Goal: Task Accomplishment & Management: Manage account settings

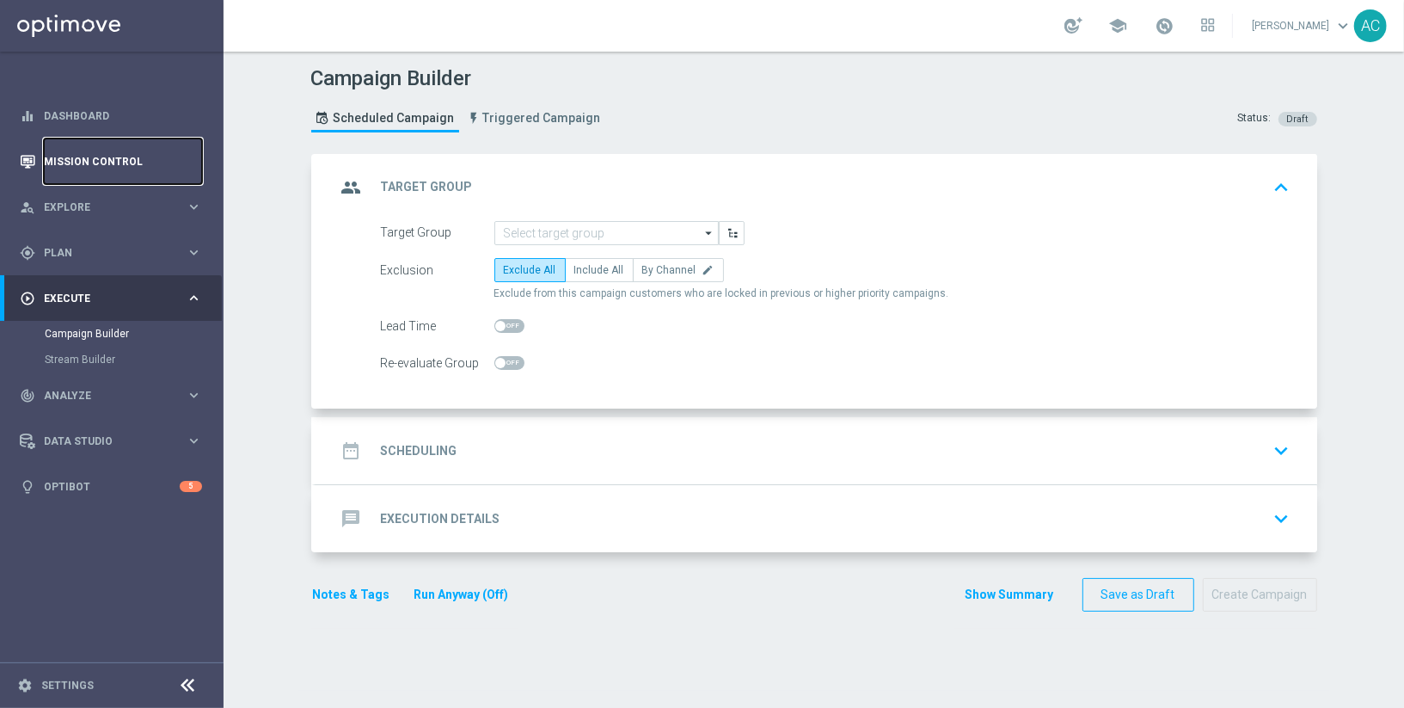
click at [96, 154] on link "Mission Control" at bounding box center [123, 161] width 158 height 46
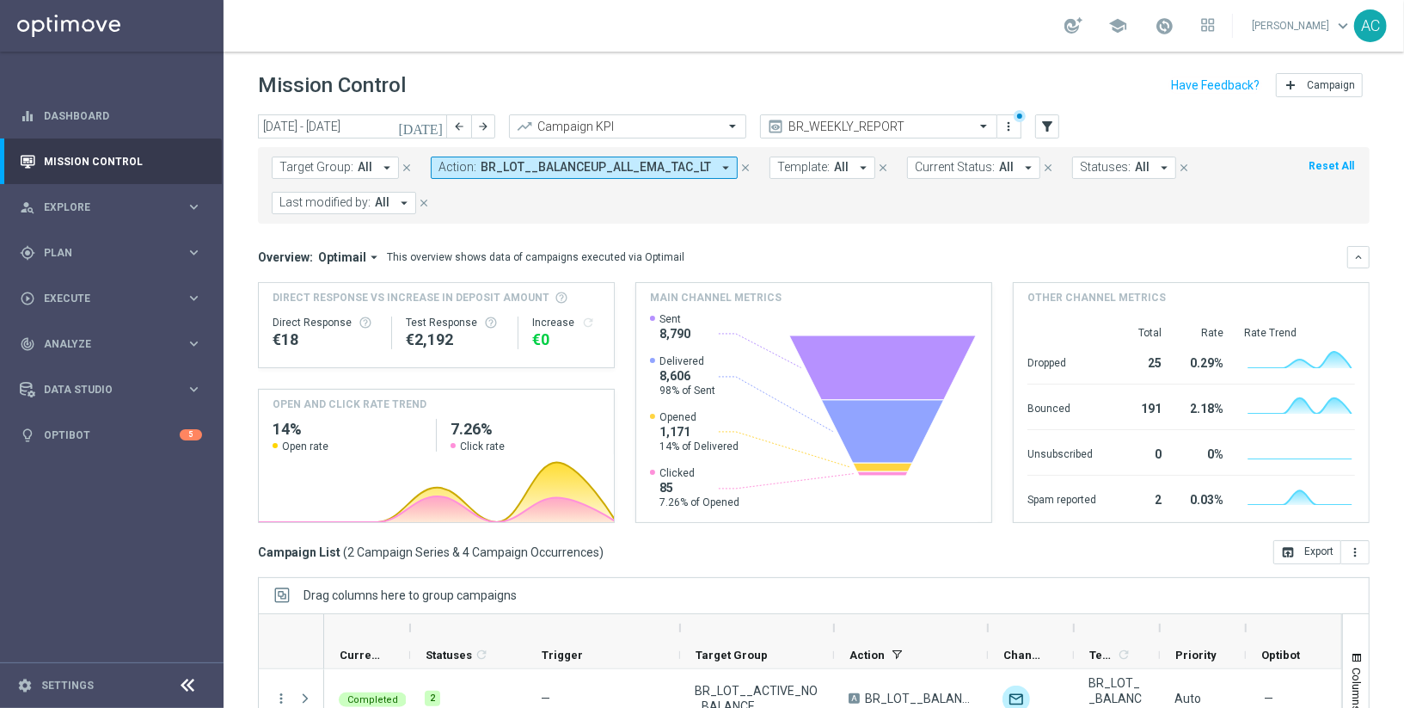
click at [718, 169] on icon "arrow_drop_down" at bounding box center [725, 167] width 15 height 15
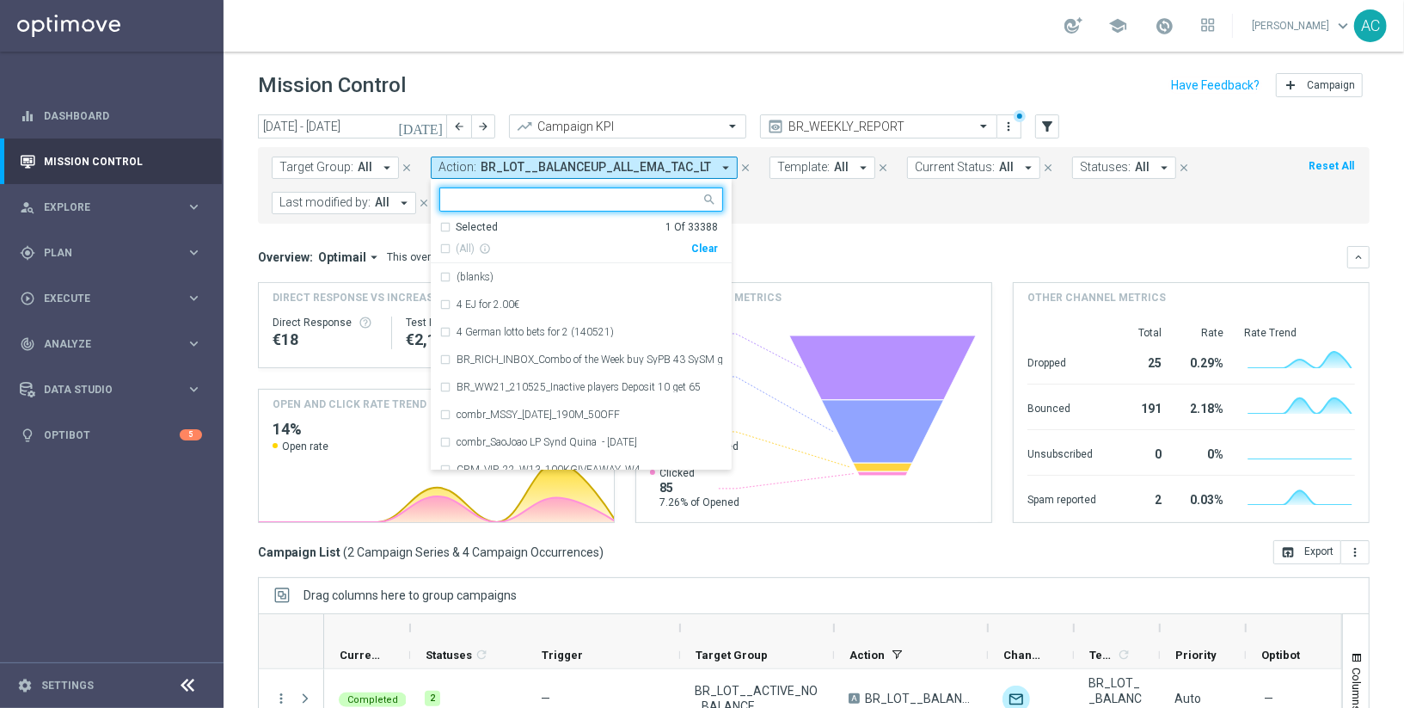
click at [0, 0] on div "Clear" at bounding box center [0, 0] width 0 height 0
click at [787, 227] on mini-dashboard "Overview: Optimail arrow_drop_down This overview shows data of campaigns execut…" at bounding box center [814, 382] width 1112 height 316
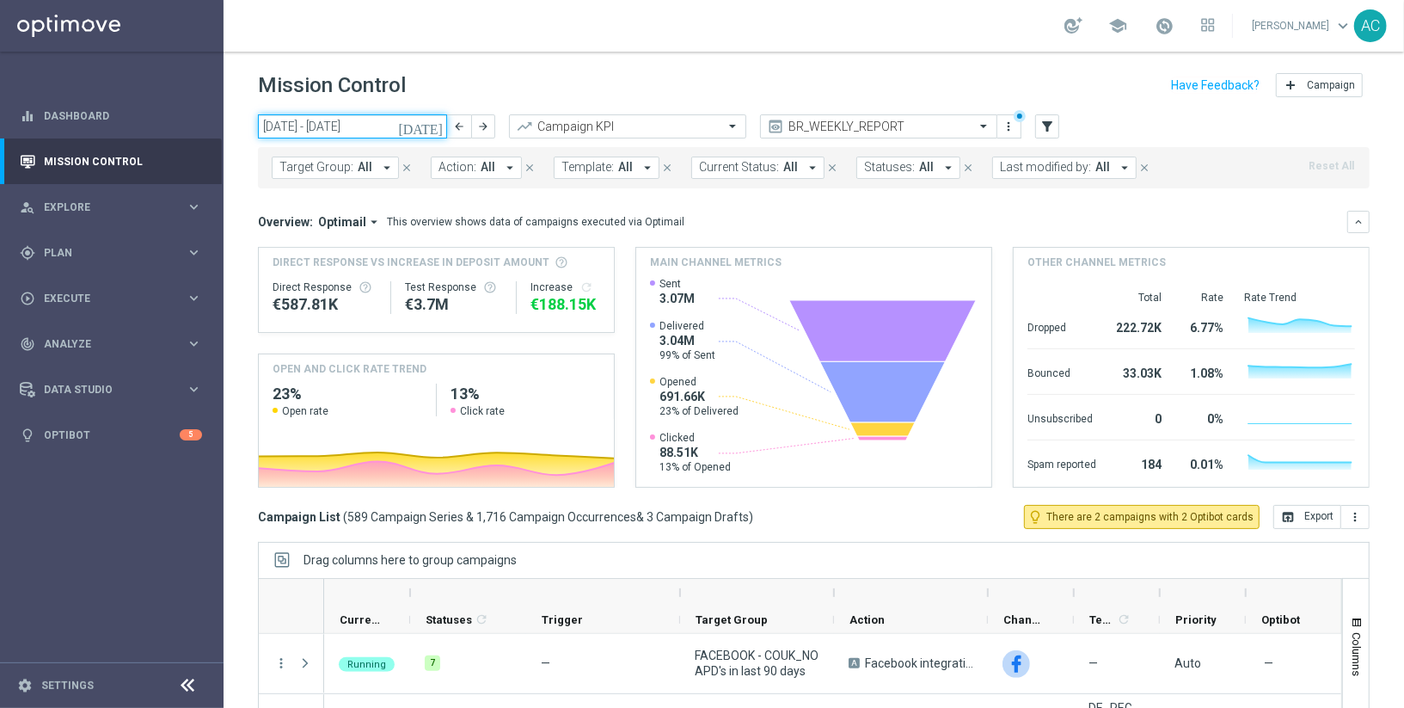
click at [328, 130] on input "[DATE] - [DATE]" at bounding box center [352, 126] width 189 height 24
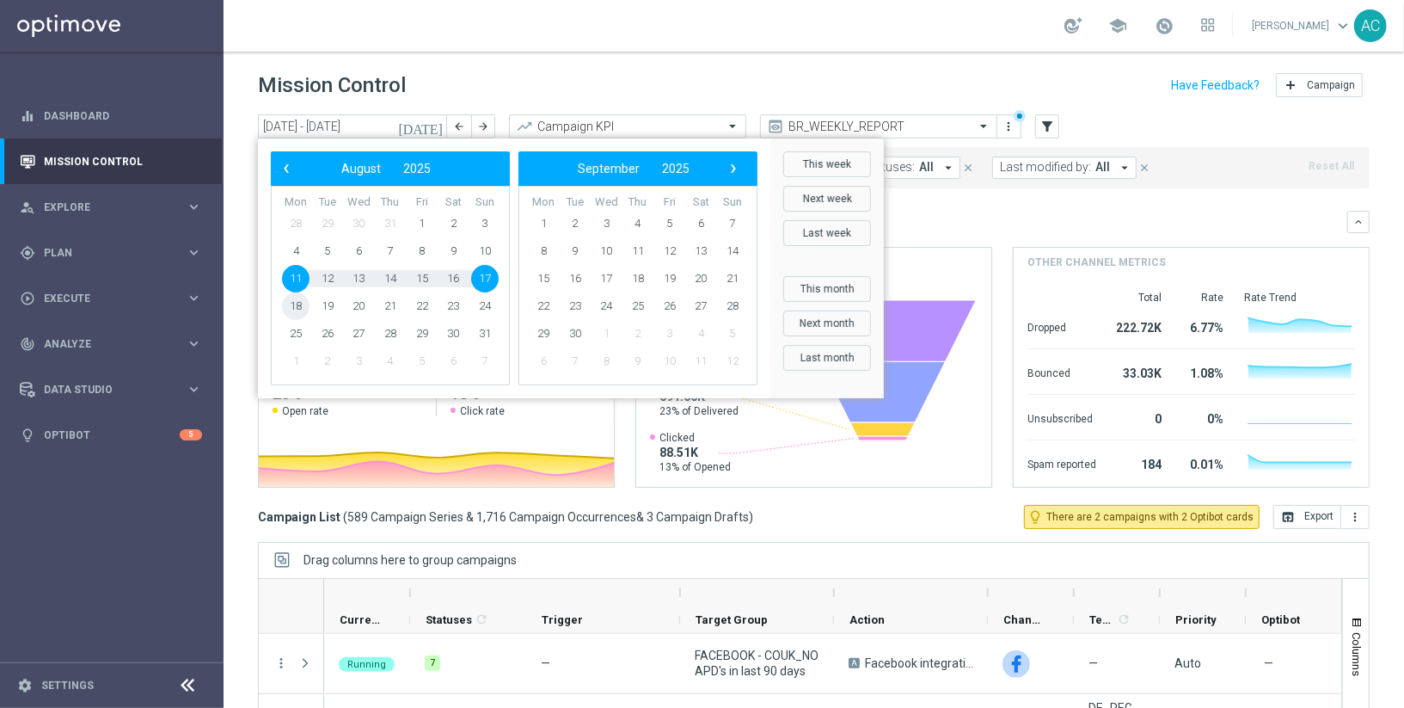
click at [285, 306] on span "18" at bounding box center [296, 306] width 28 height 28
click at [480, 308] on span "24" at bounding box center [485, 306] width 28 height 28
type input "[DATE] - [DATE]"
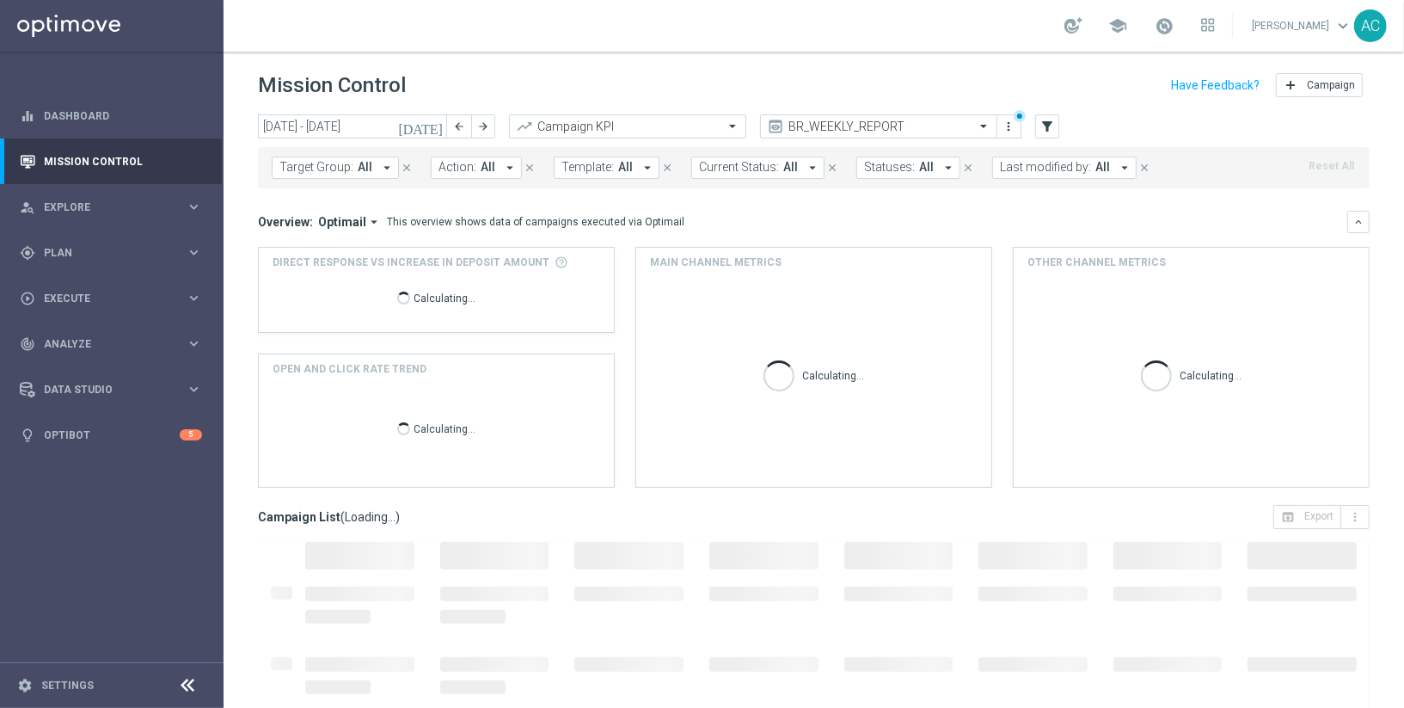
click at [363, 165] on span "All" at bounding box center [365, 167] width 15 height 15
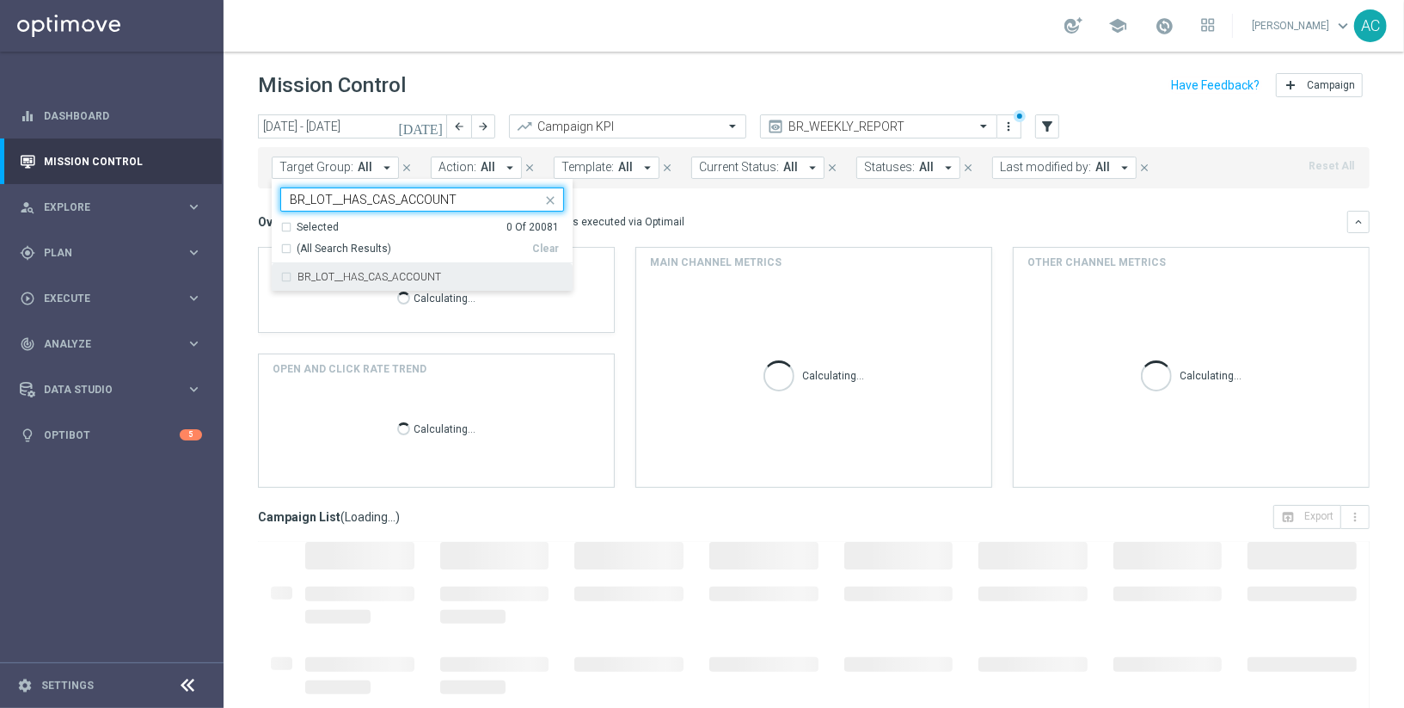
click at [341, 267] on div "BR_LOT__HAS_CAS_ACCOUNT" at bounding box center [422, 277] width 284 height 28
type input "BR_LOT__HAS_CAS_ACCOUNT"
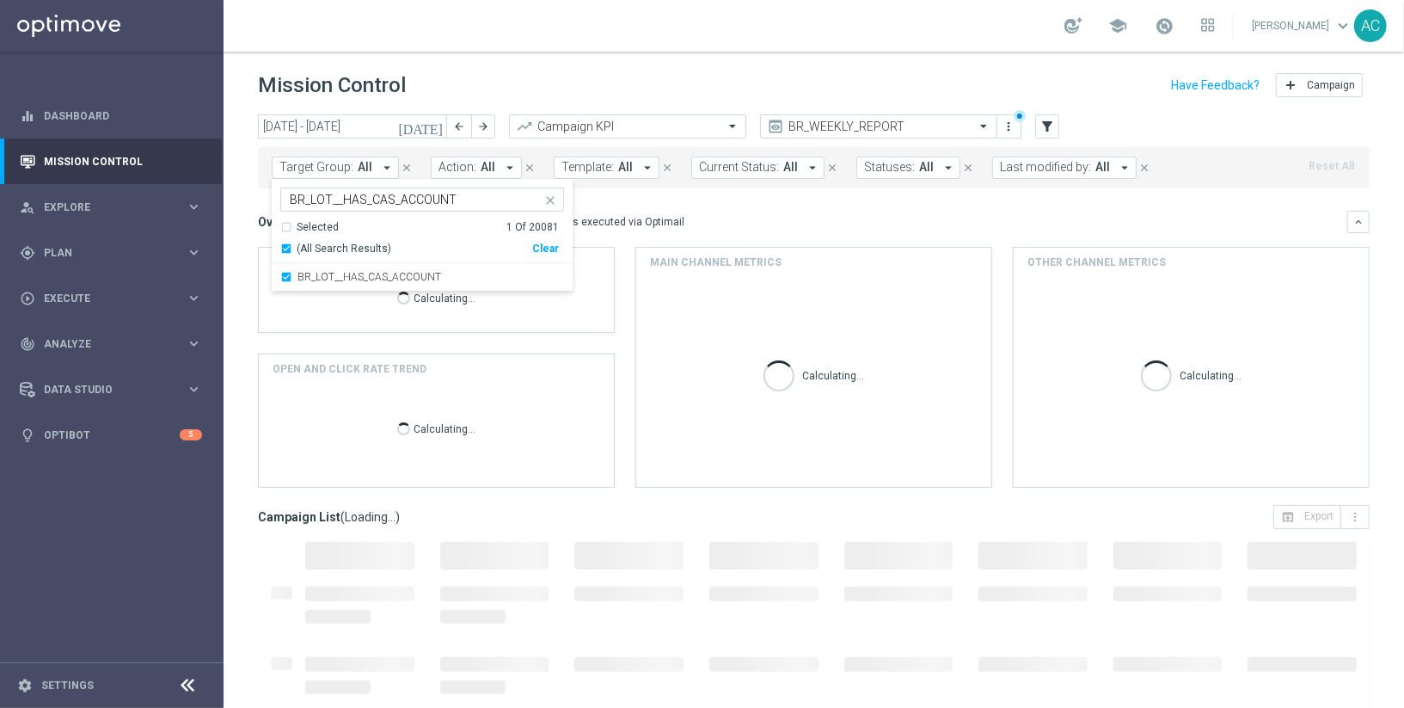
click at [648, 97] on div "Mission Control add Campaign" at bounding box center [814, 86] width 1112 height 34
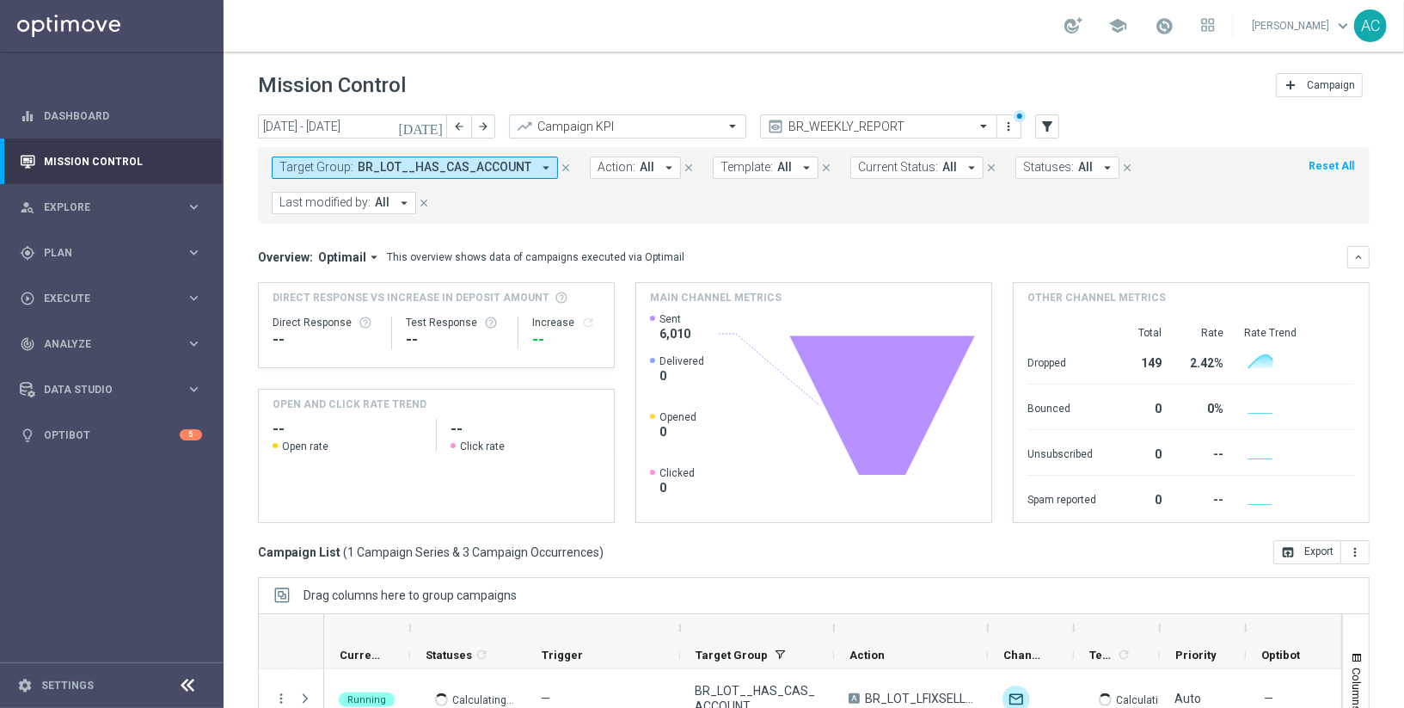
scroll to position [185, 0]
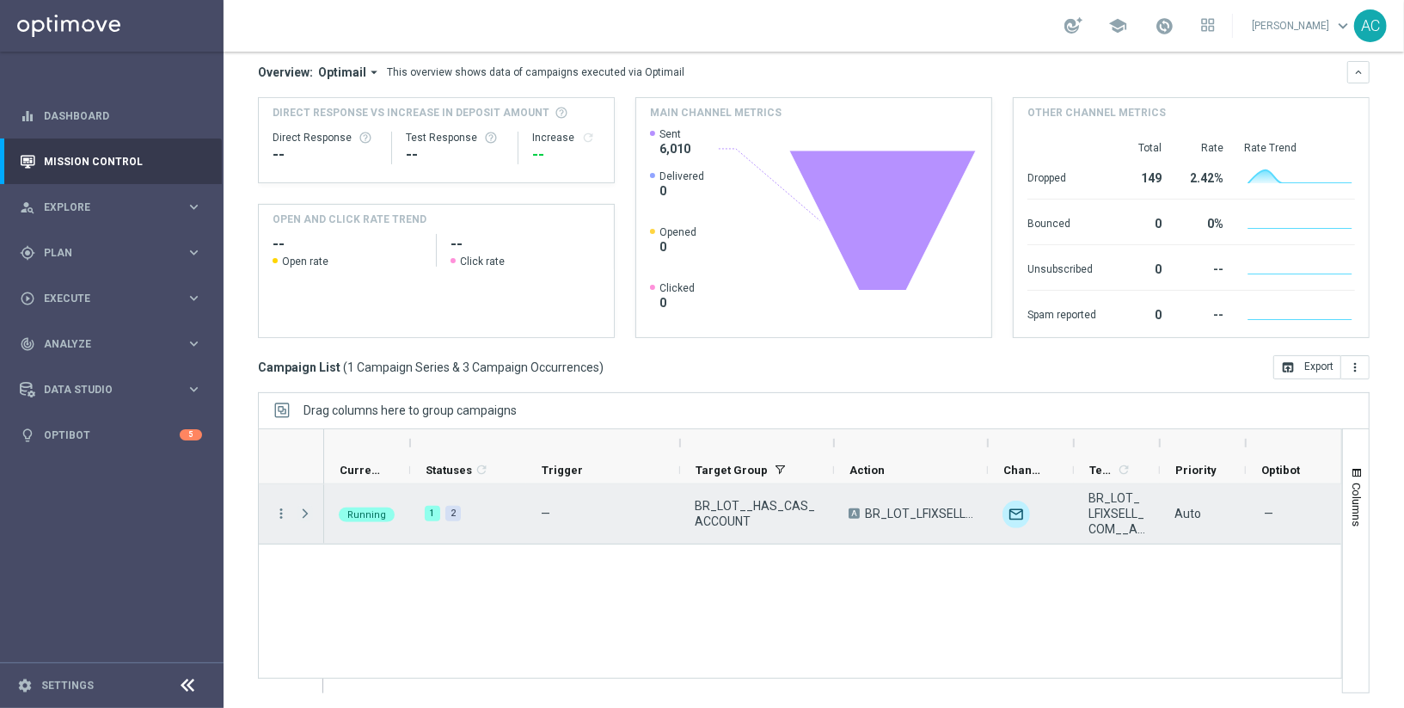
click at [305, 510] on span "Press SPACE to select this row." at bounding box center [304, 513] width 15 height 14
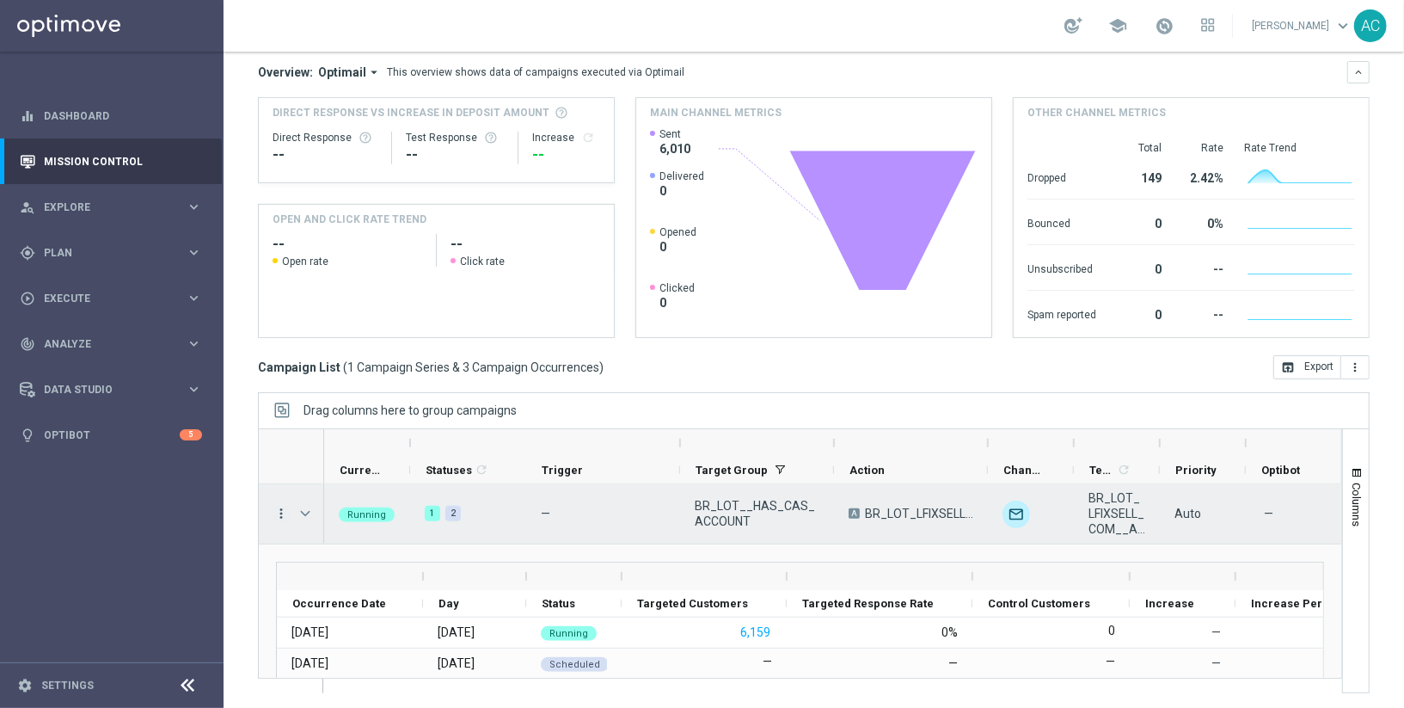
click at [279, 512] on icon "more_vert" at bounding box center [280, 513] width 15 height 15
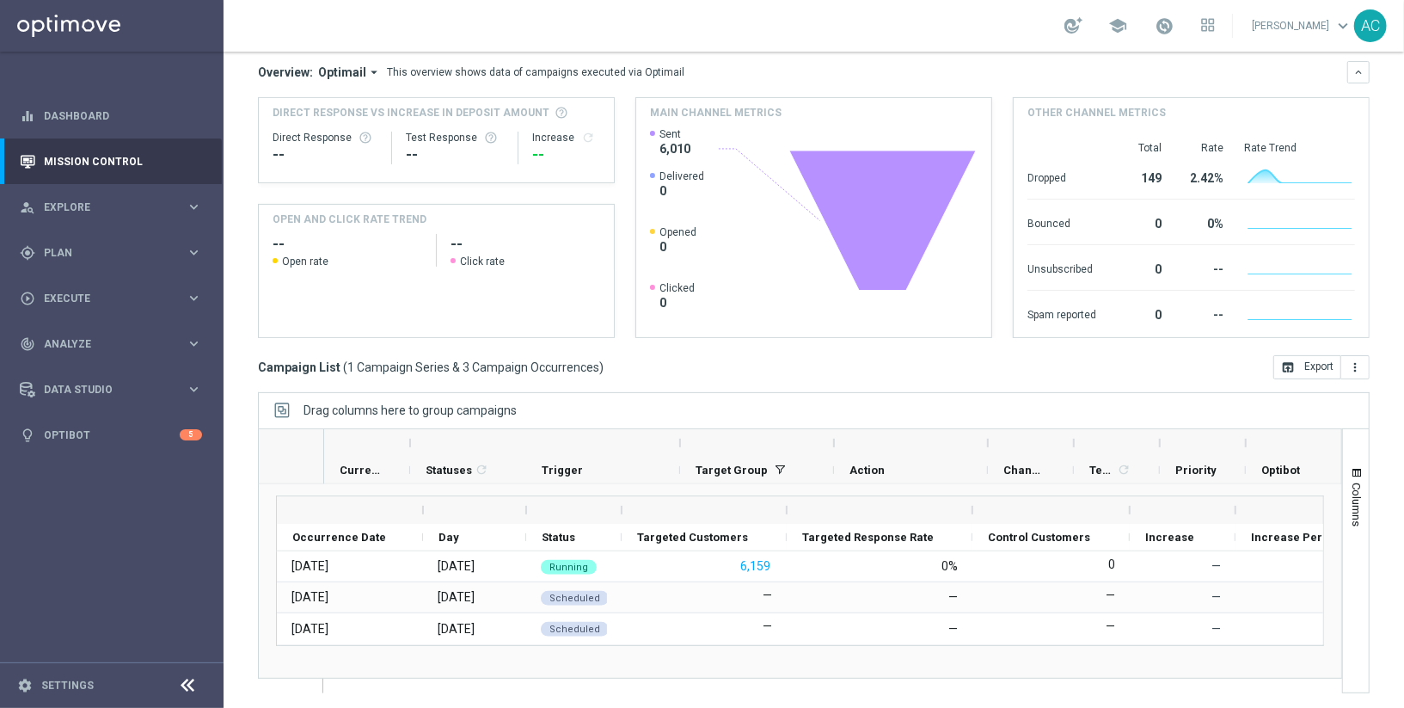
scroll to position [0, 0]
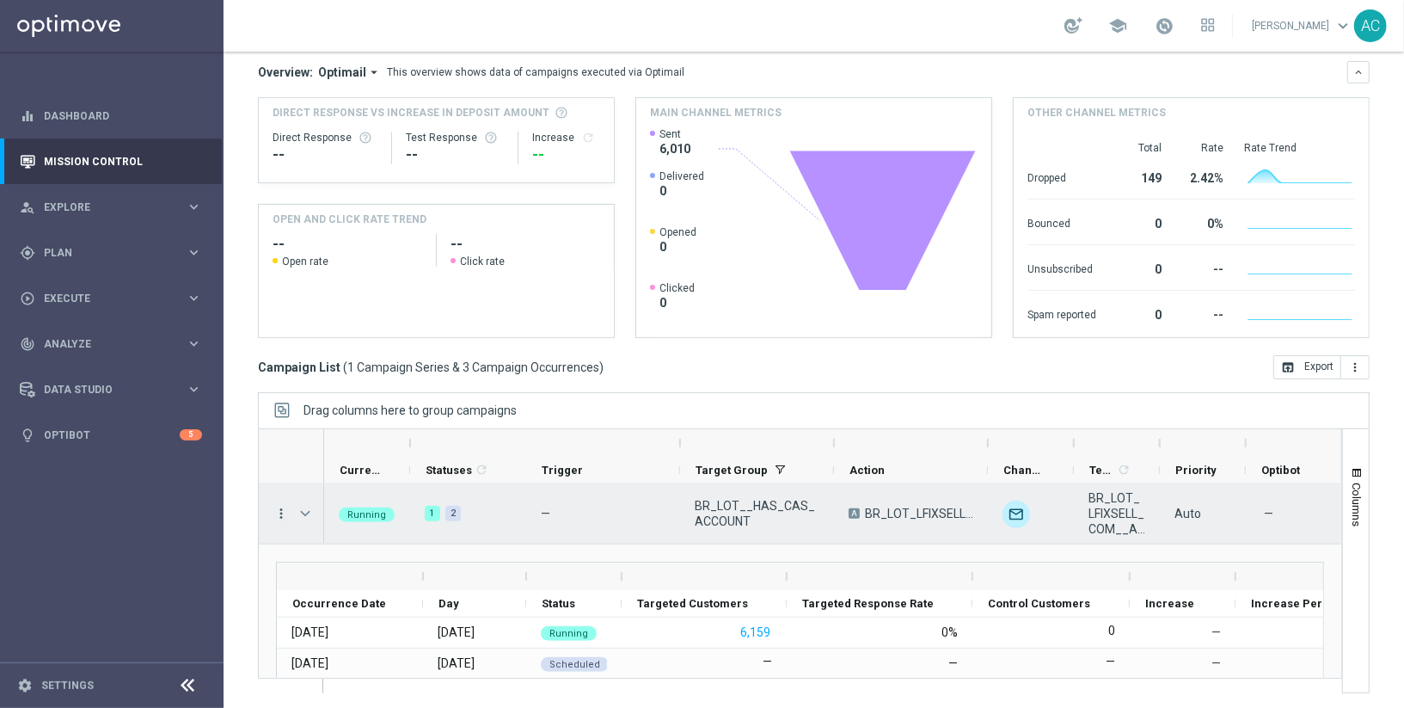
click at [279, 512] on icon "more_vert" at bounding box center [280, 513] width 15 height 15
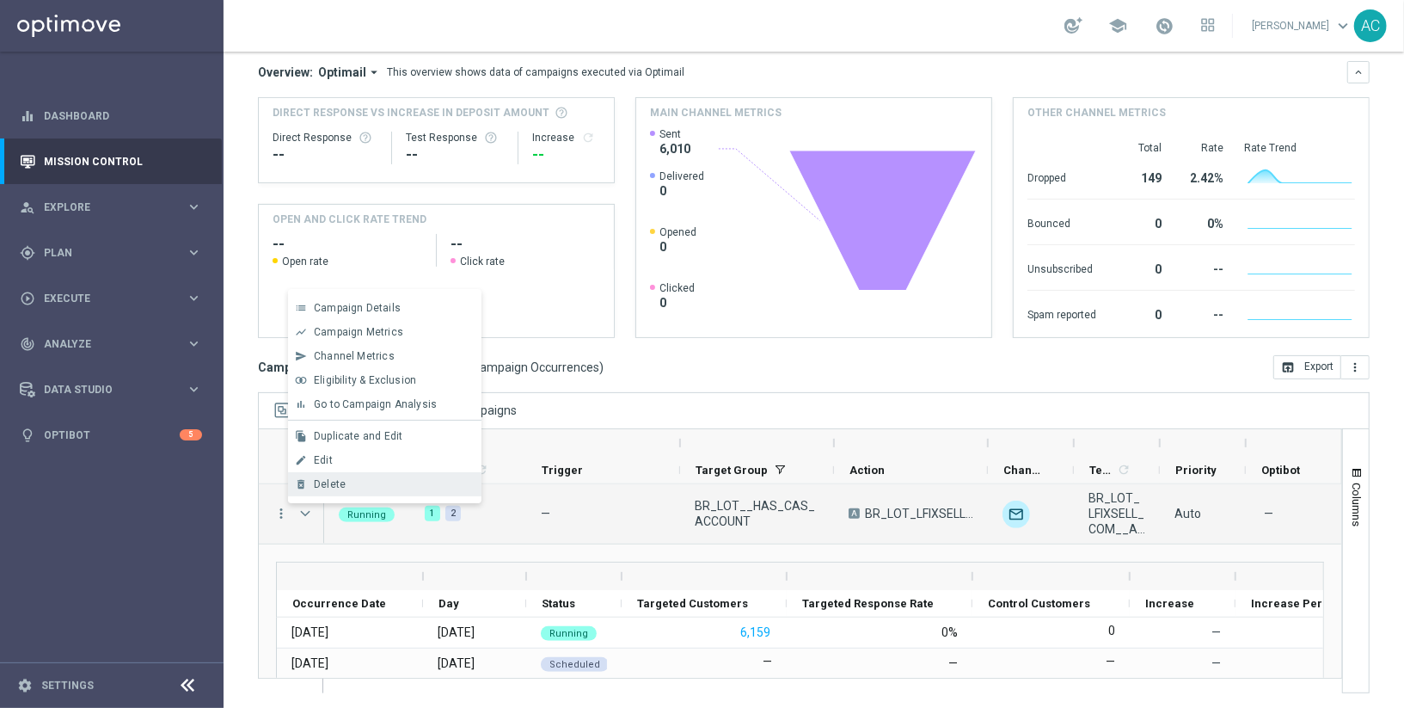
click at [373, 486] on div "Delete" at bounding box center [394, 484] width 160 height 12
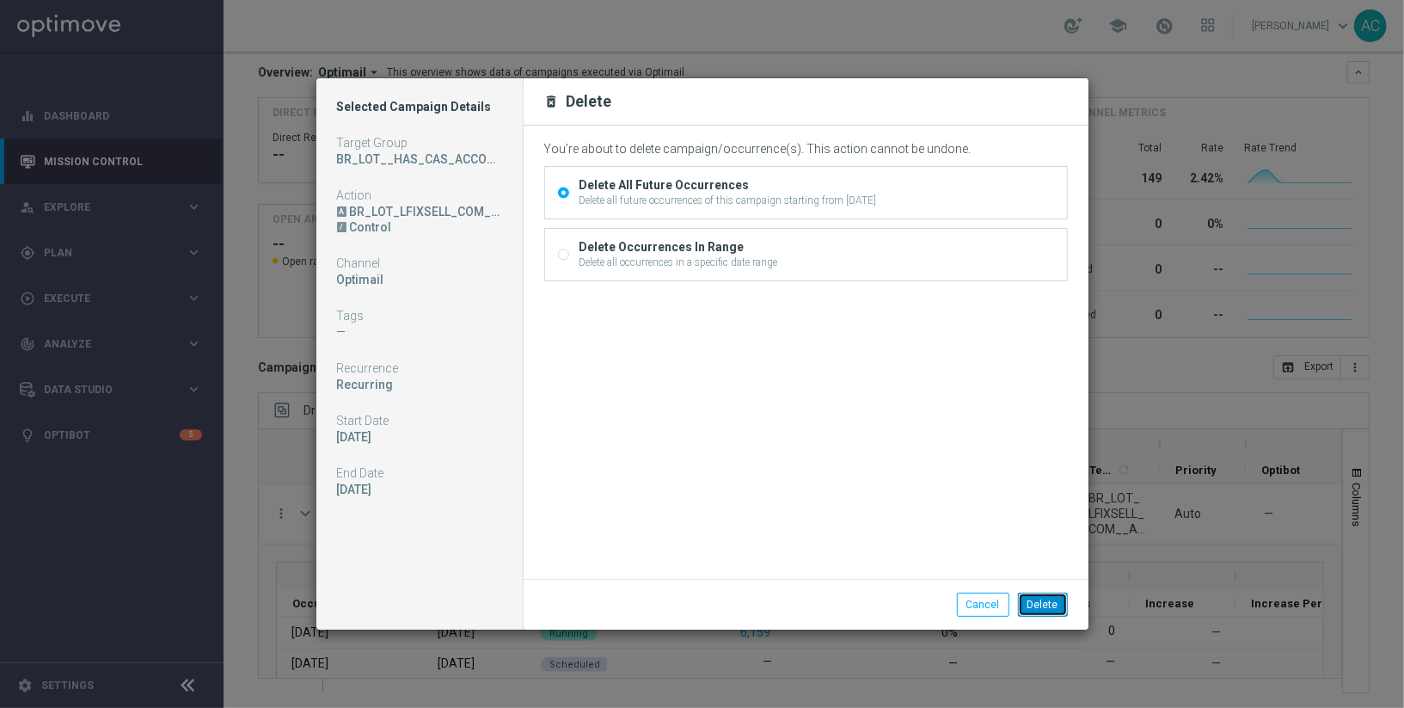
click at [1052, 606] on button "Delete" at bounding box center [1043, 604] width 50 height 24
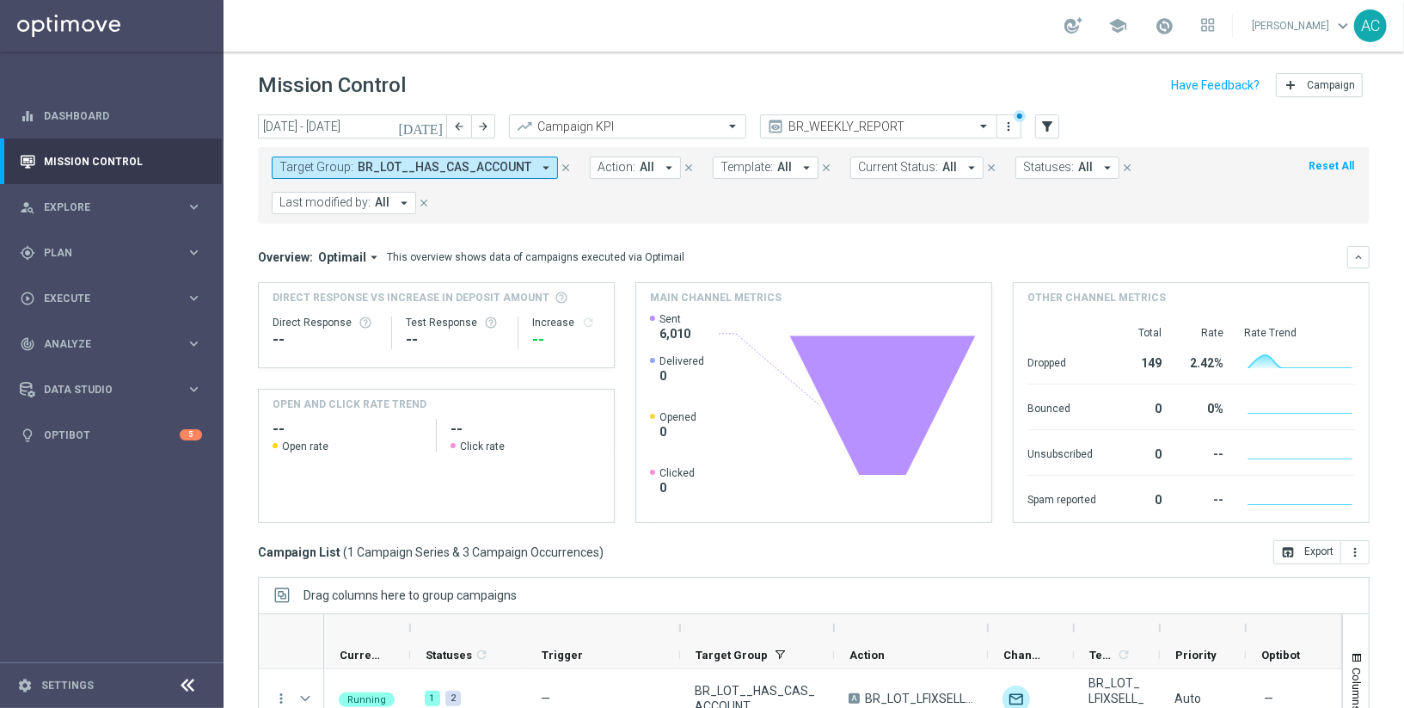
click at [538, 169] on icon "arrow_drop_down" at bounding box center [545, 167] width 15 height 15
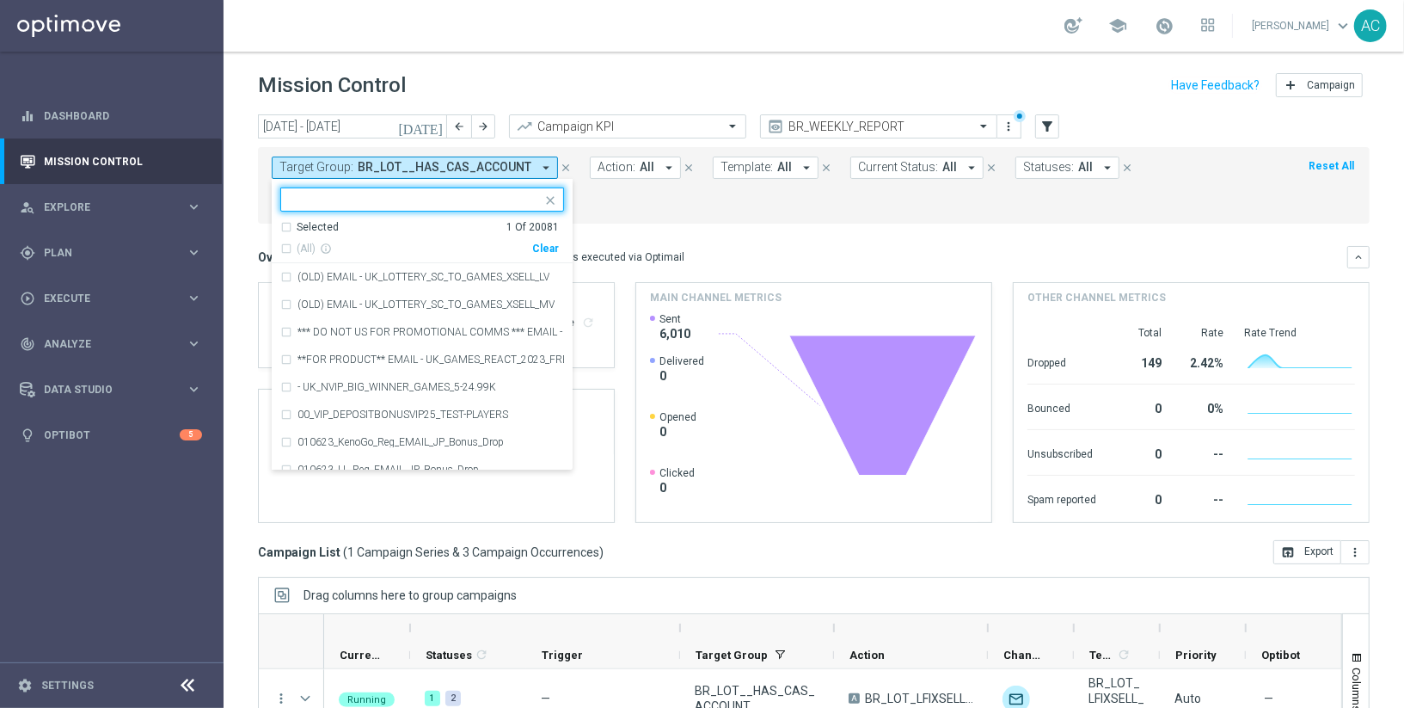
click at [0, 0] on div "Clear" at bounding box center [0, 0] width 0 height 0
click at [638, 218] on div "Target Group: BR_LOT__HAS_CAS_ACCOUNT arrow_drop_down Selected 0 Of 20081 (All)…" at bounding box center [814, 185] width 1112 height 77
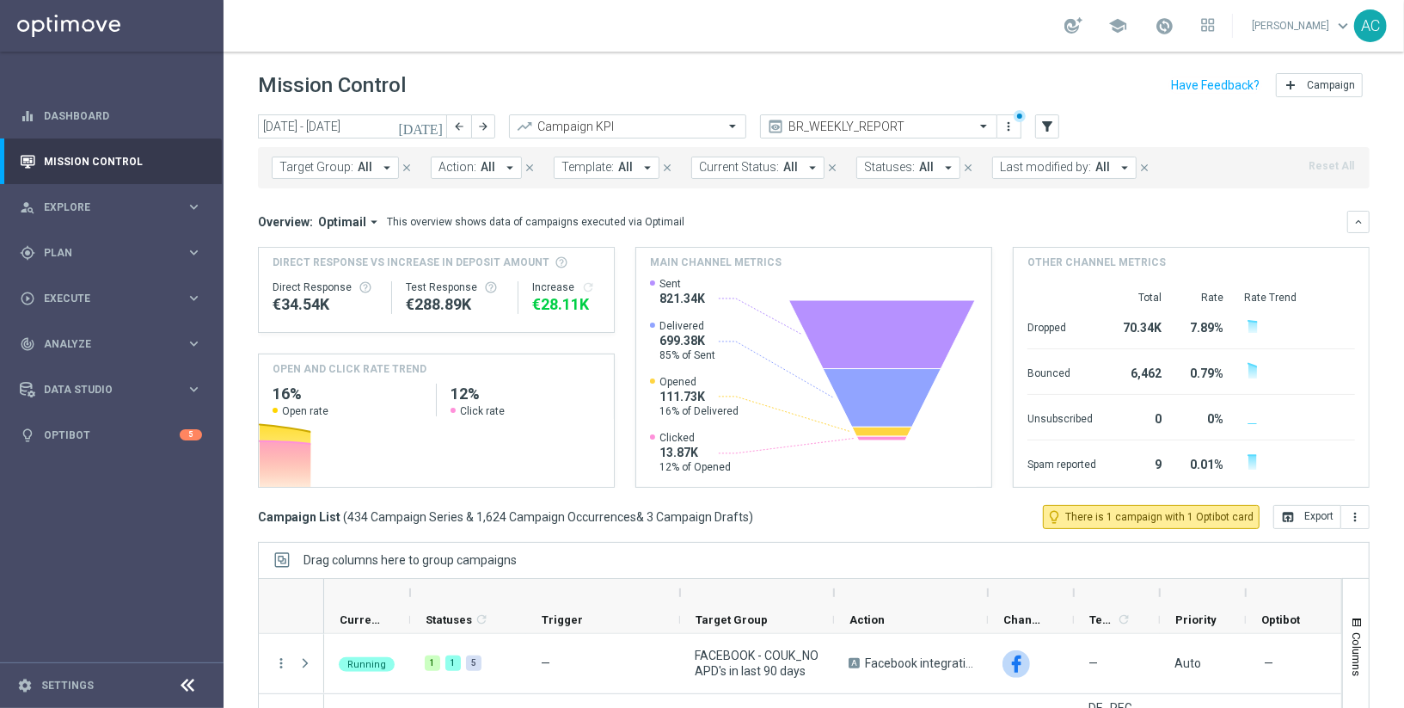
click at [358, 171] on span "All" at bounding box center [365, 167] width 15 height 15
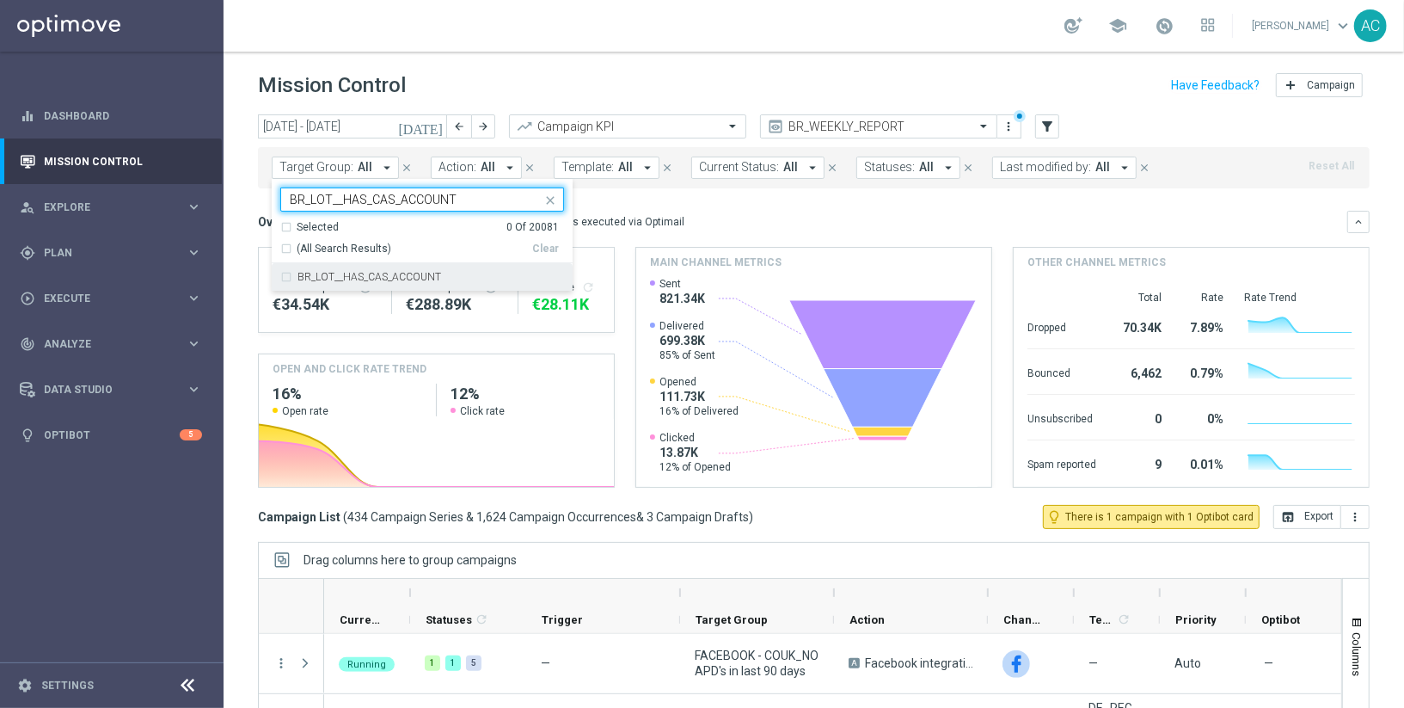
click at [315, 276] on label "BR_LOT__HAS_CAS_ACCOUNT" at bounding box center [369, 277] width 144 height 10
type input "BR_LOT__HAS_CAS_ACCOUNT"
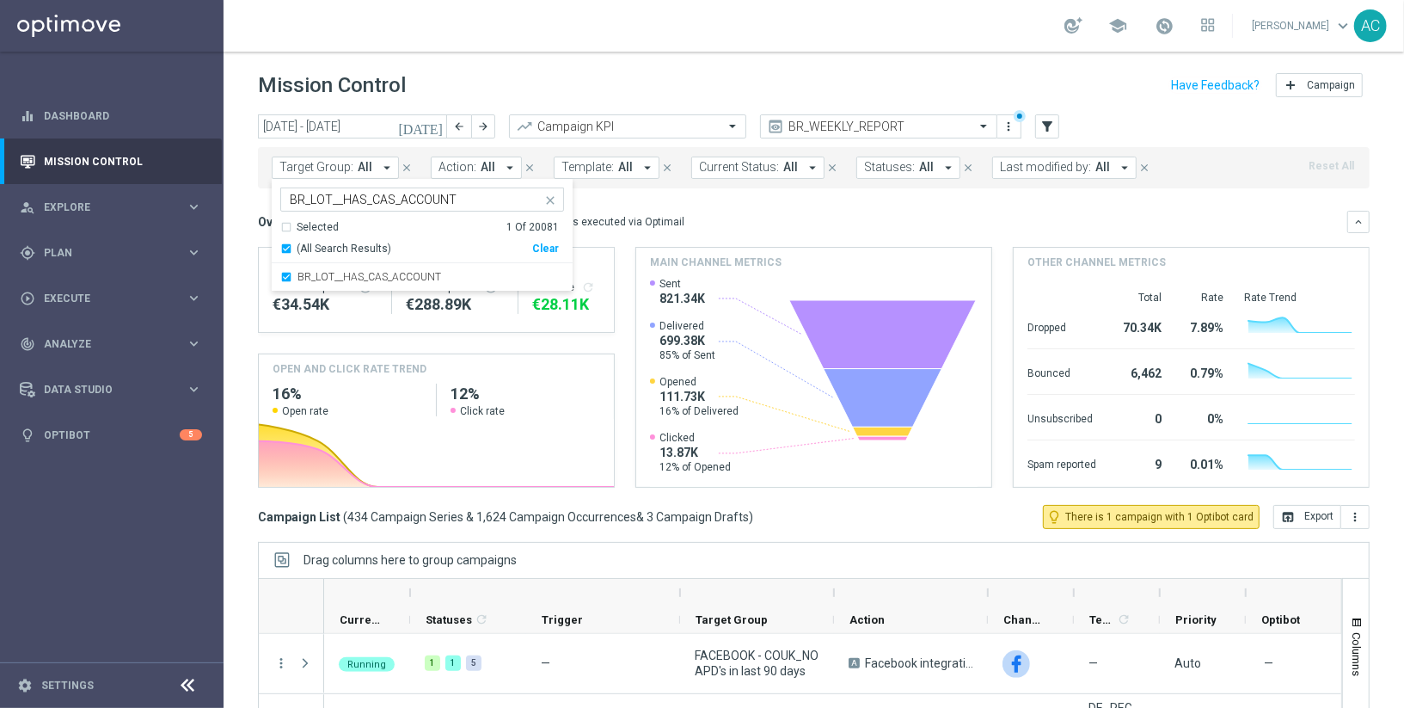
click at [697, 207] on mini-dashboard "Overview: Optimail arrow_drop_down This overview shows data of campaigns execut…" at bounding box center [814, 346] width 1112 height 316
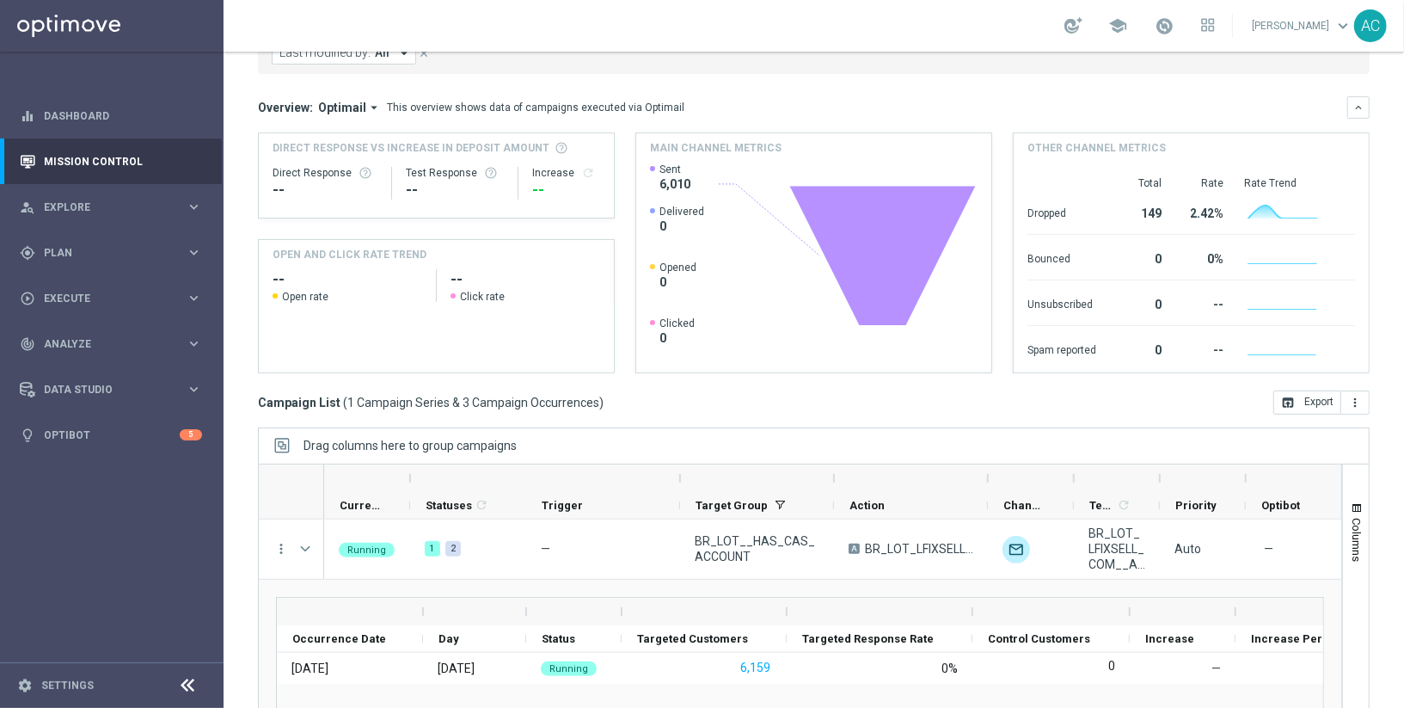
scroll to position [156, 0]
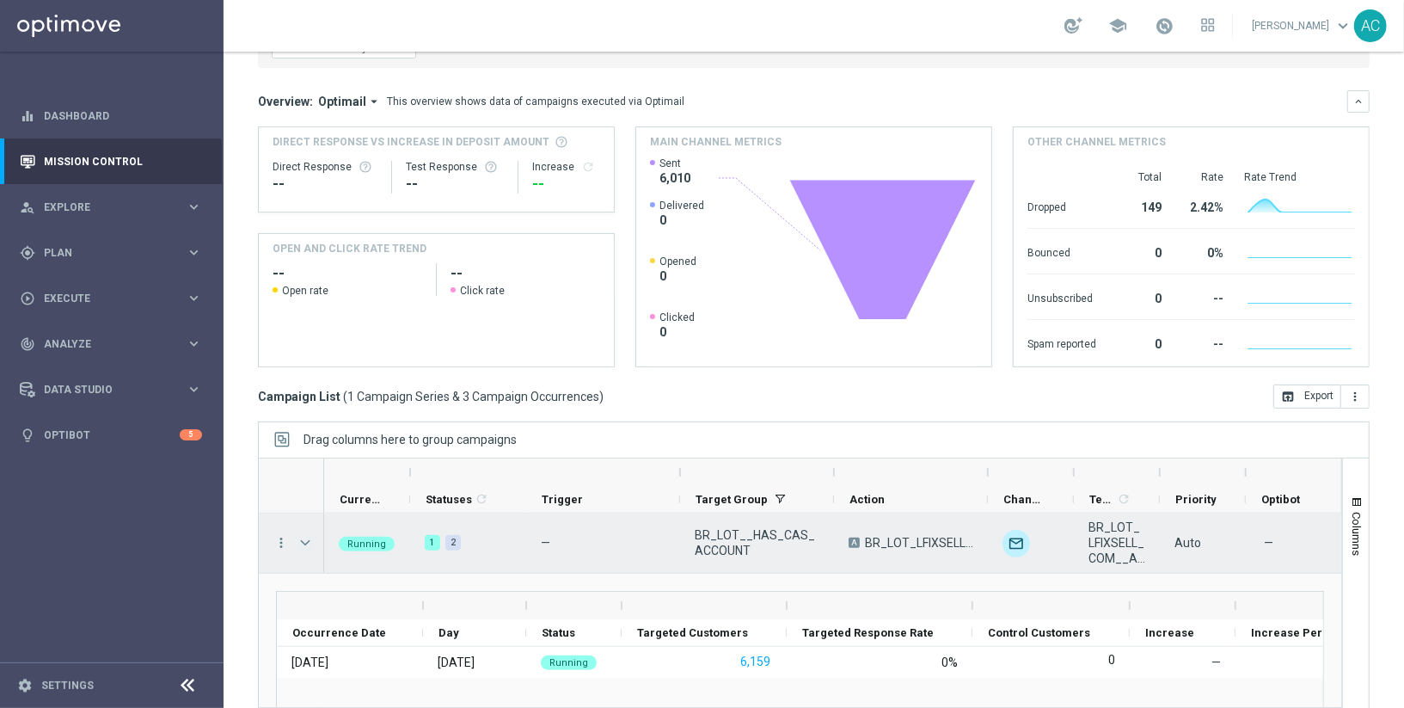
click at [306, 542] on span at bounding box center [304, 543] width 15 height 14
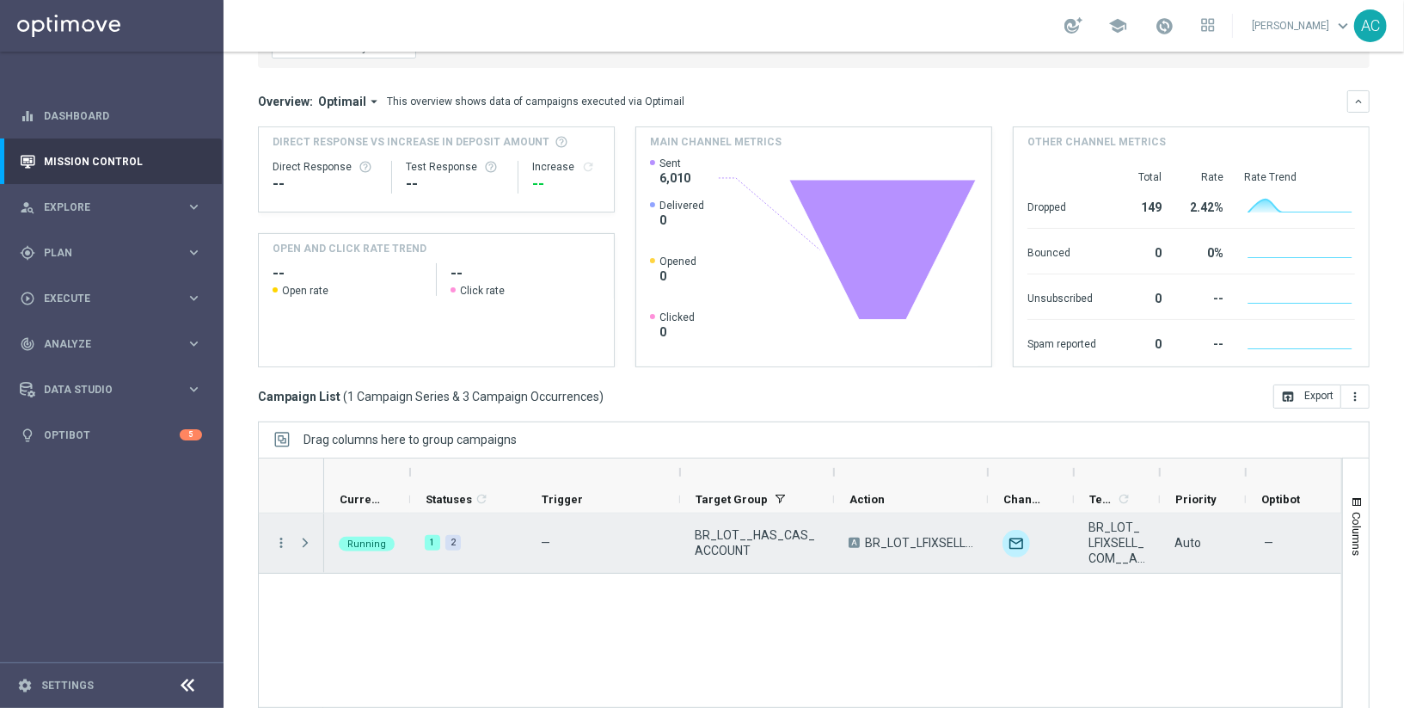
click at [306, 542] on span at bounding box center [304, 543] width 15 height 14
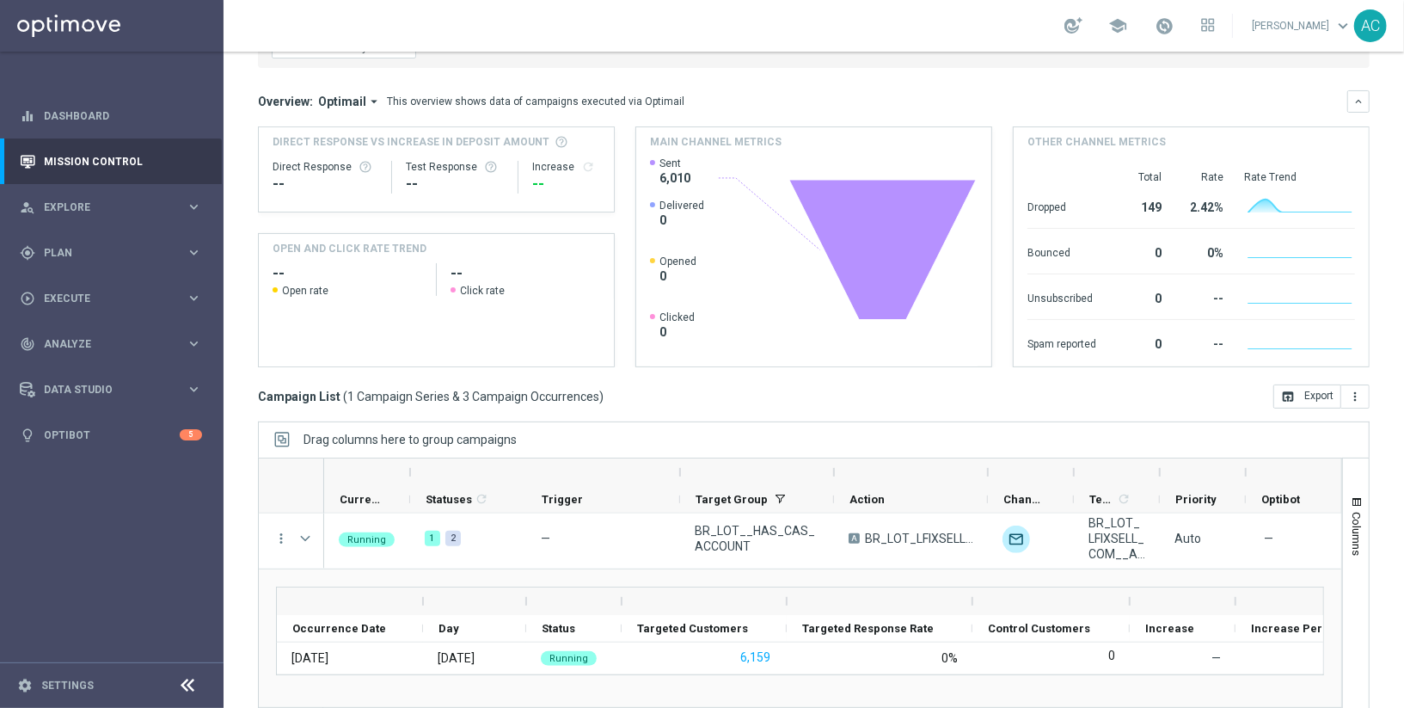
scroll to position [185, 0]
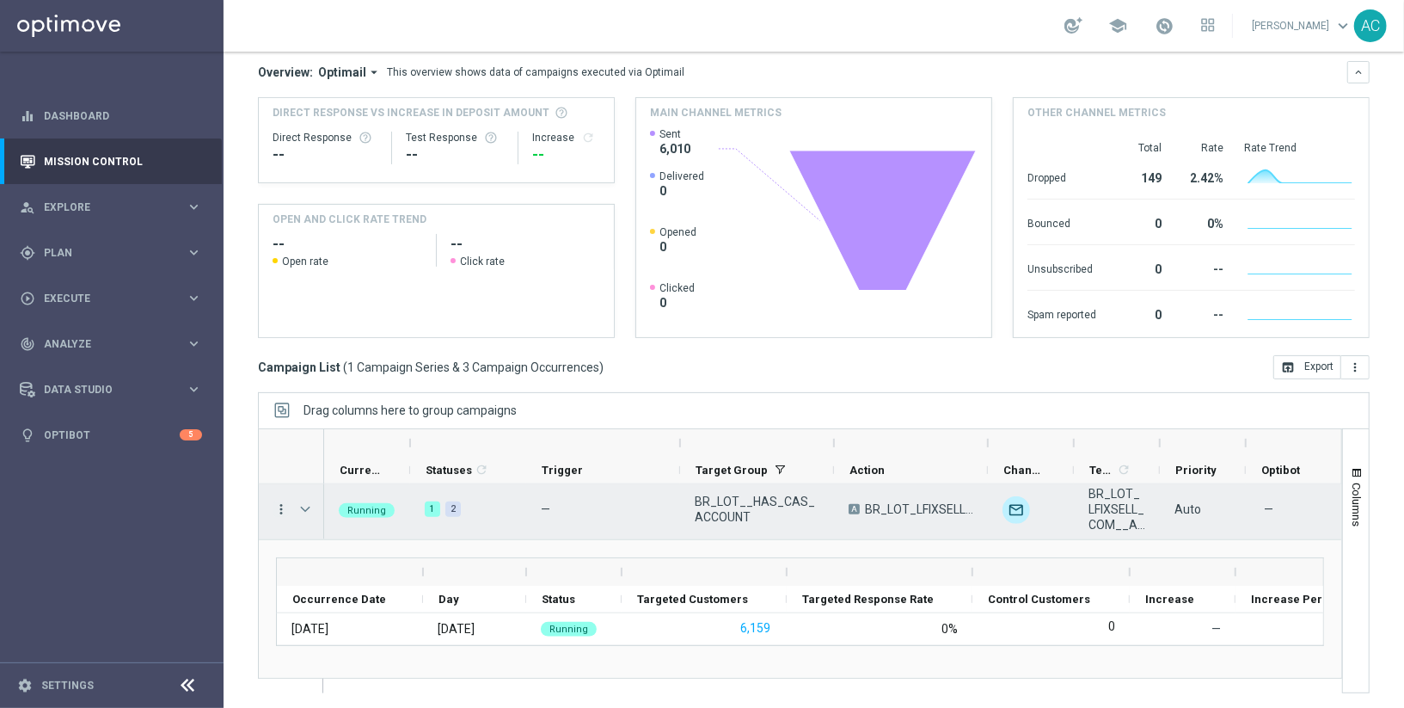
click at [279, 499] on div "more_vert" at bounding box center [274, 509] width 31 height 59
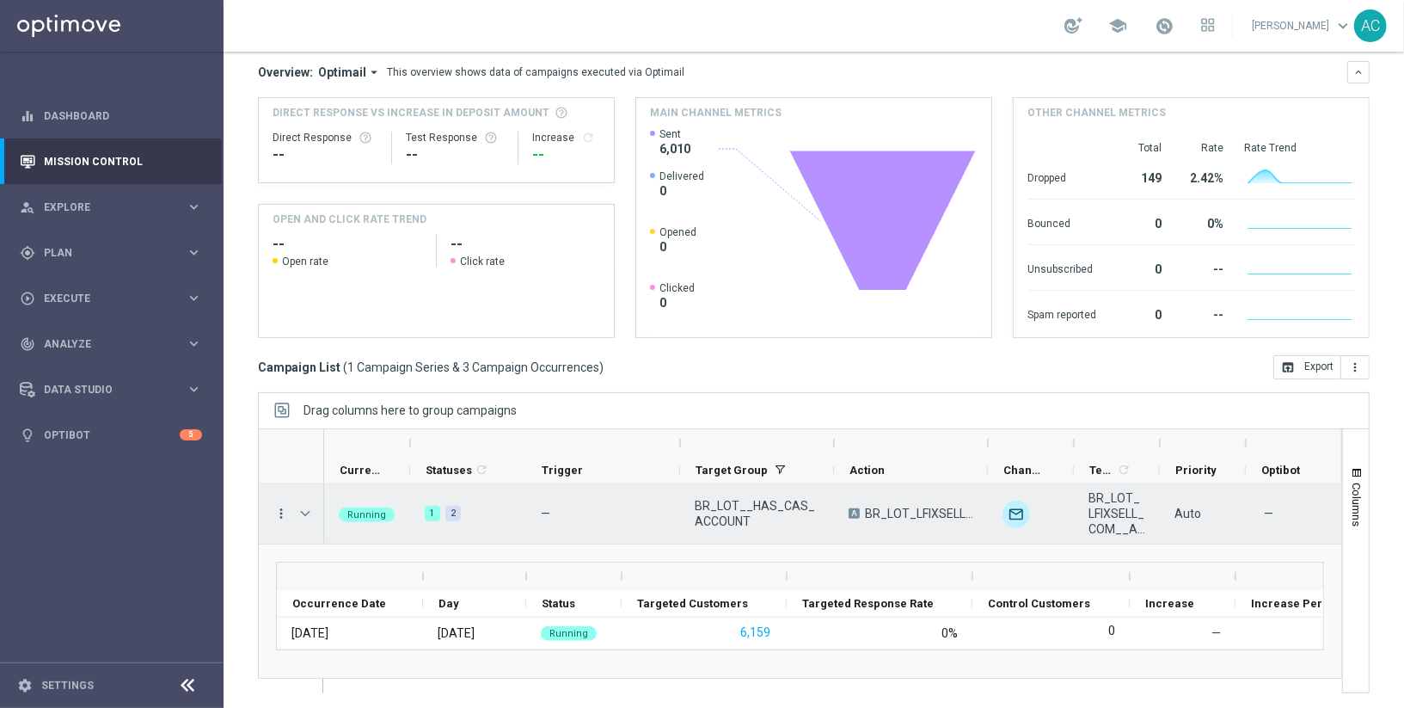
click at [279, 507] on icon "more_vert" at bounding box center [280, 513] width 15 height 15
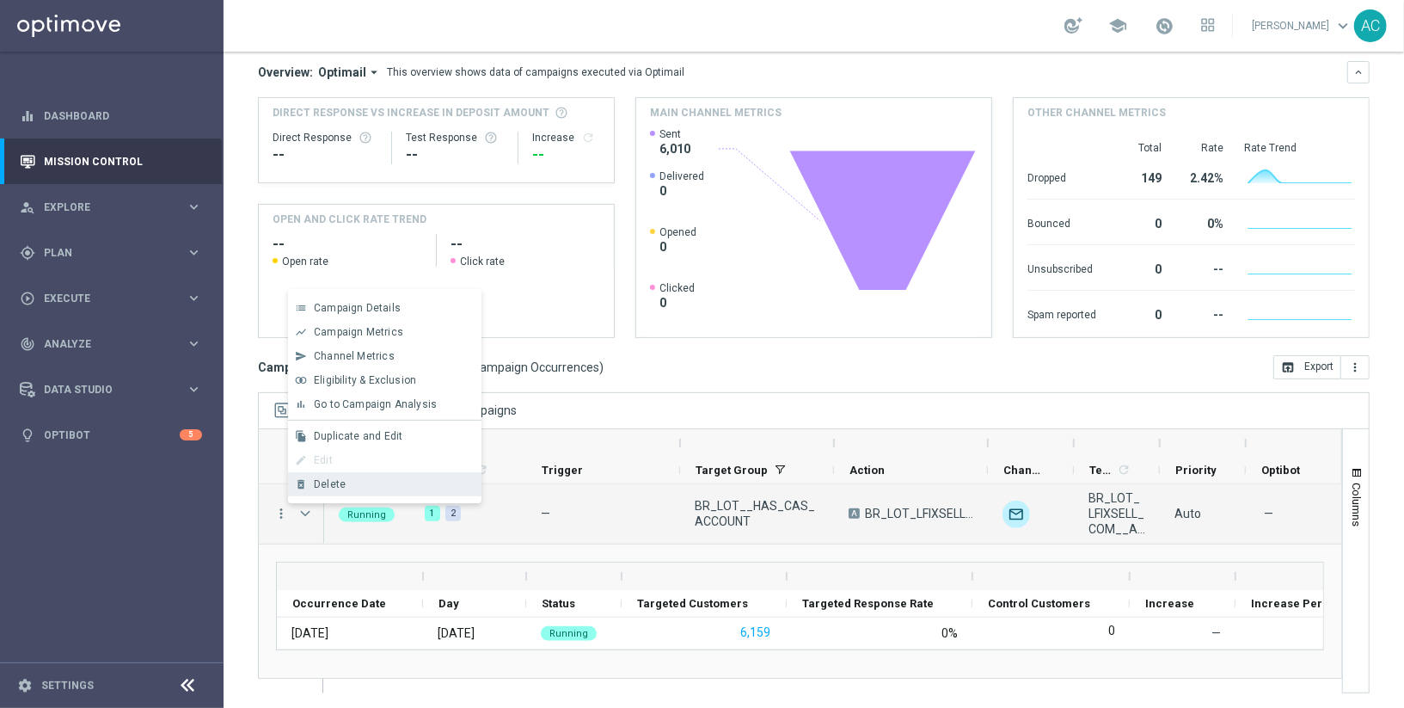
click at [352, 484] on div "Delete" at bounding box center [394, 484] width 160 height 12
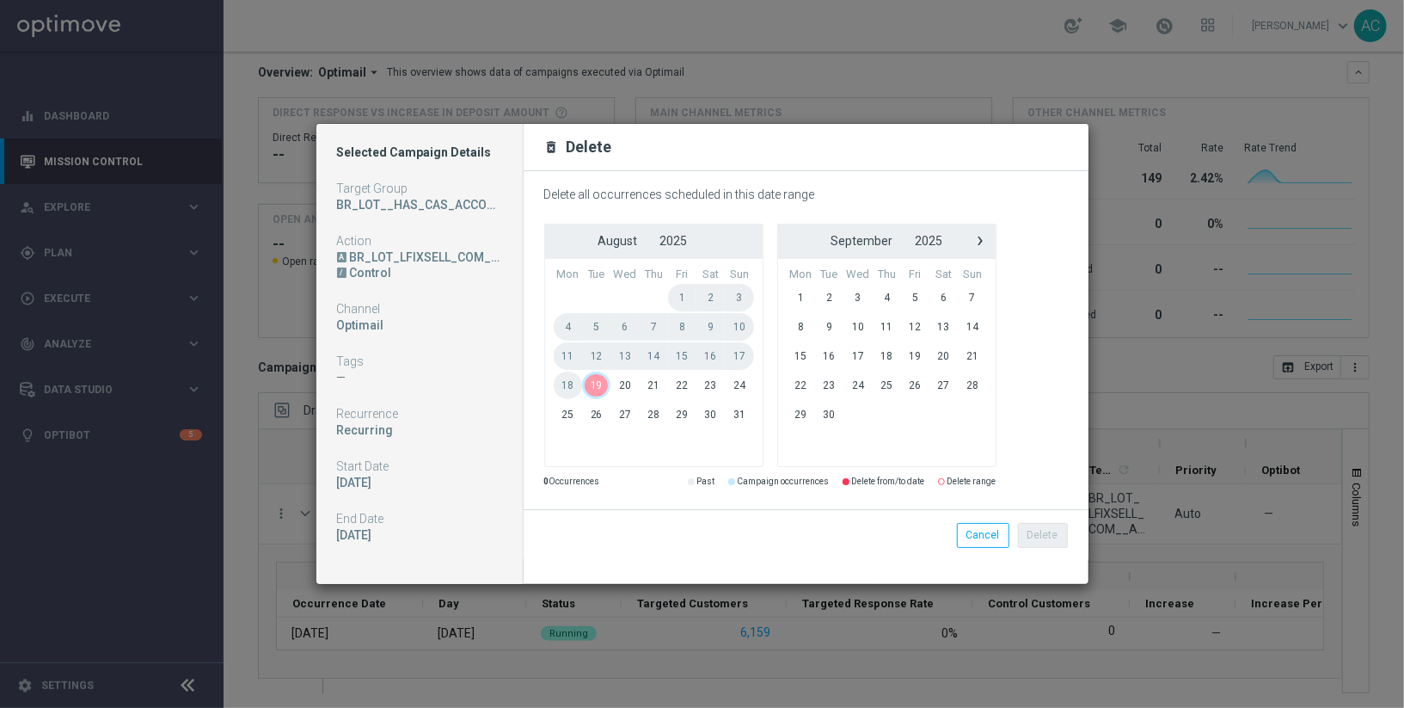
click at [591, 378] on span "19" at bounding box center [596, 385] width 28 height 28
click at [622, 380] on span "20" at bounding box center [624, 385] width 29 height 28
click at [1048, 542] on button "Delete" at bounding box center [1043, 535] width 50 height 24
